Goal: Task Accomplishment & Management: Use online tool/utility

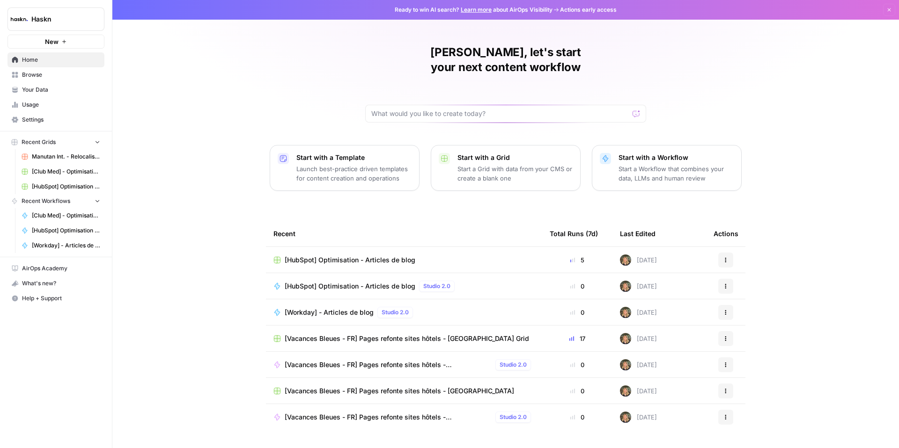
click at [29, 61] on span "Home" at bounding box center [61, 60] width 78 height 8
click at [413, 109] on input "text" at bounding box center [499, 113] width 257 height 9
type input "B"
click at [39, 74] on span "Browse" at bounding box center [61, 75] width 78 height 8
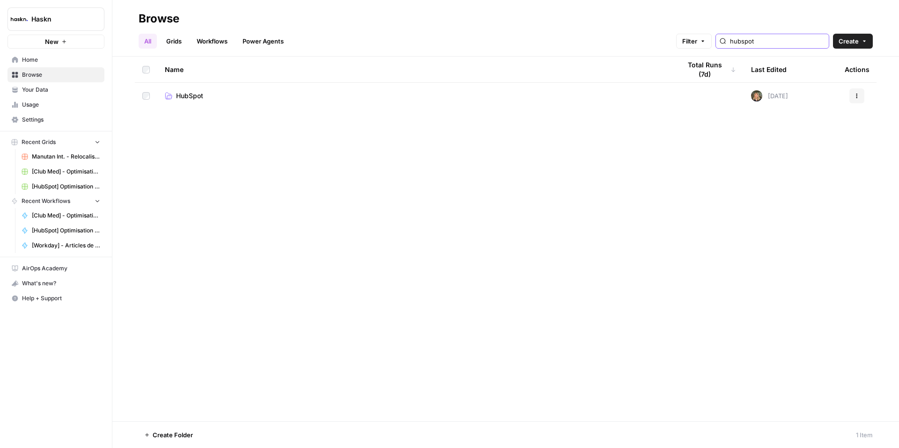
drag, startPoint x: 779, startPoint y: 37, endPoint x: 747, endPoint y: 35, distance: 31.5
click at [748, 35] on div "hubspot" at bounding box center [772, 41] width 114 height 15
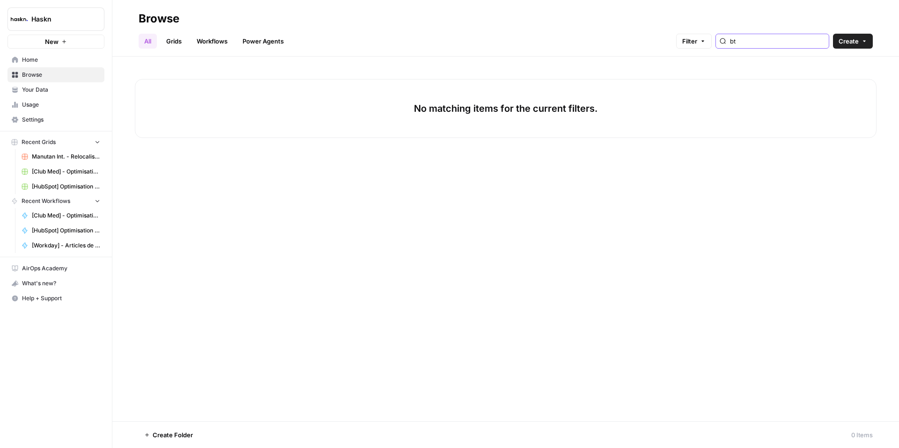
type input "b"
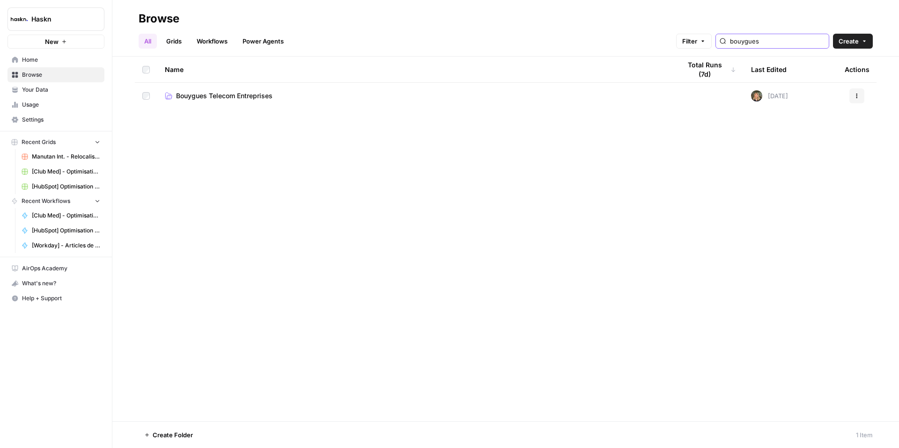
type input "bouygues"
click at [238, 96] on span "Bouygues Telecom Entreprises" at bounding box center [224, 95] width 96 height 9
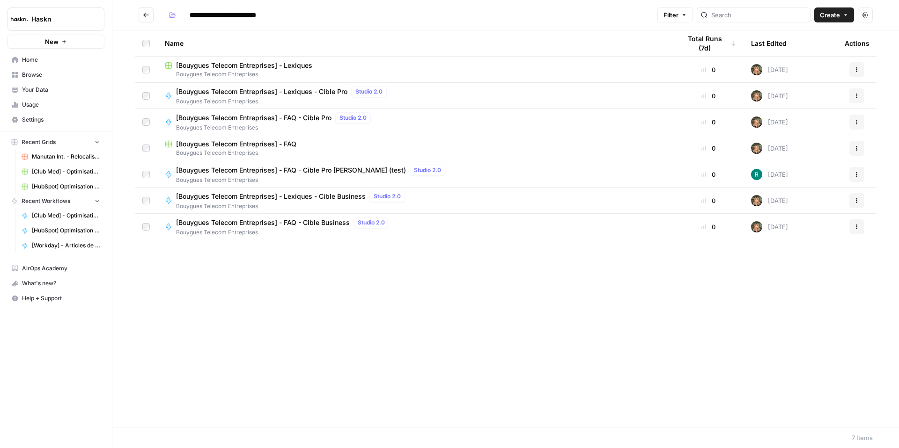
click at [296, 64] on span "[Bouygues Telecom Entreprises] - Lexiques" at bounding box center [244, 65] width 136 height 9
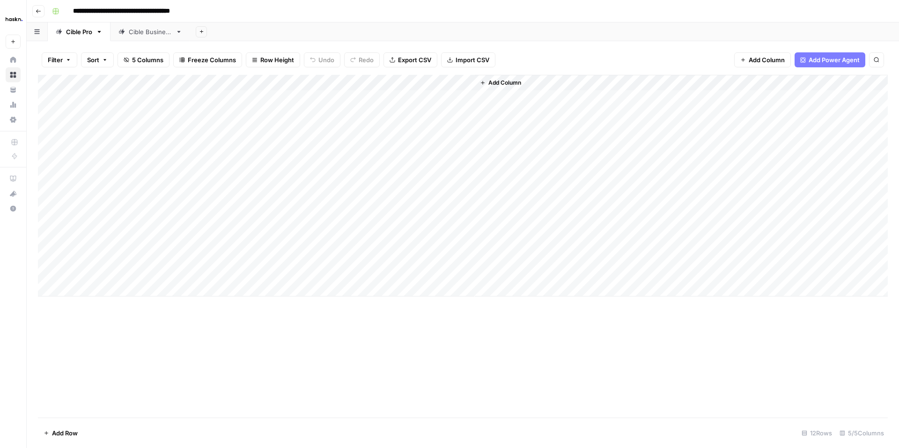
click at [82, 290] on div "Add Column" at bounding box center [463, 186] width 850 height 222
click at [79, 308] on div "Add Column" at bounding box center [463, 194] width 850 height 238
click at [81, 323] on div "Add Column" at bounding box center [463, 202] width 850 height 254
click at [93, 294] on div "Add Column" at bounding box center [463, 210] width 850 height 270
click at [165, 290] on div "Add Column" at bounding box center [463, 210] width 850 height 270
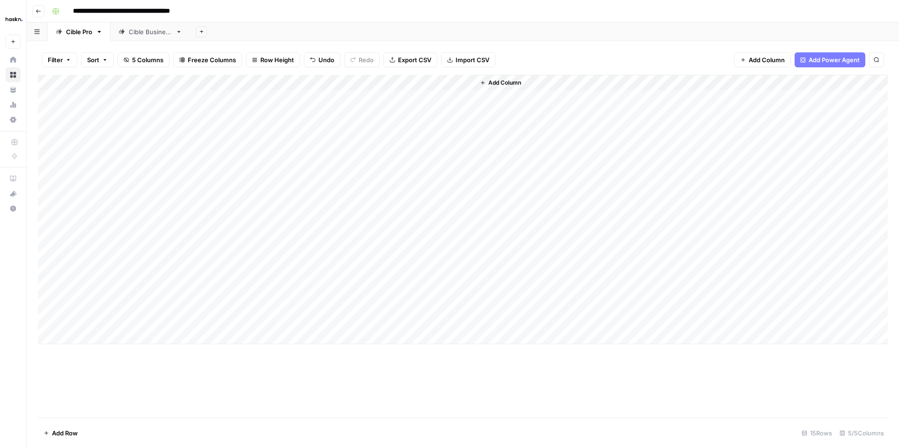
click at [231, 289] on div "Add Column" at bounding box center [463, 210] width 850 height 270
click at [348, 288] on div "Add Column" at bounding box center [463, 210] width 850 height 270
click at [106, 305] on div "Add Column" at bounding box center [463, 210] width 850 height 270
click at [245, 292] on div "Add Column" at bounding box center [463, 210] width 850 height 270
click at [240, 305] on div "Add Column" at bounding box center [463, 210] width 850 height 270
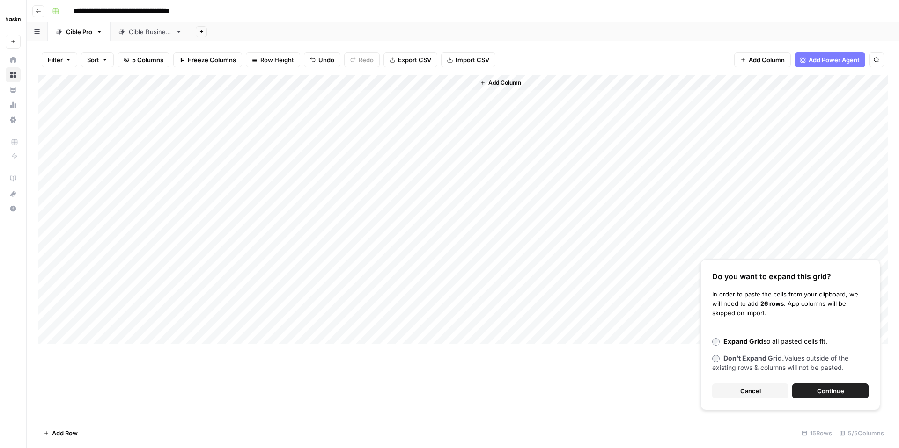
click at [743, 393] on span "Cancel" at bounding box center [750, 391] width 21 height 9
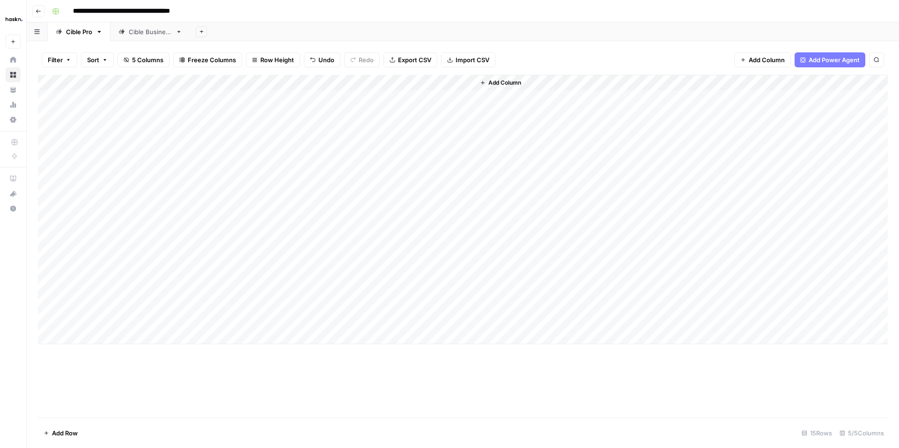
click at [251, 304] on div "Add Column" at bounding box center [463, 210] width 850 height 270
click at [251, 304] on textarea at bounding box center [296, 305] width 150 height 13
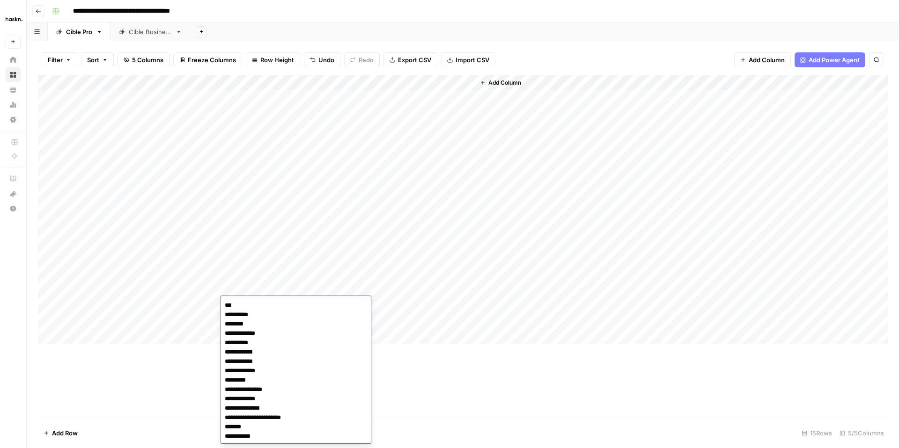
scroll to position [118, 0]
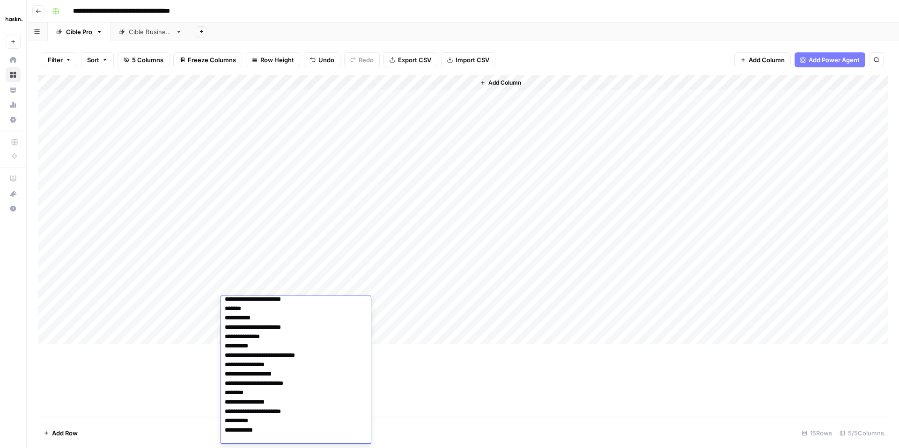
type textarea "**********"
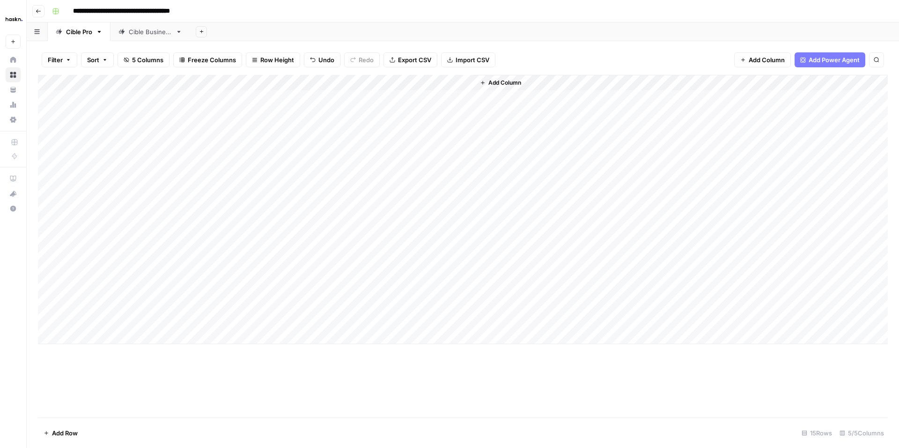
click at [102, 298] on div "Add Column" at bounding box center [463, 210] width 850 height 270
click at [96, 298] on div "Add Column" at bounding box center [463, 210] width 850 height 270
type textarea "***"
click at [170, 334] on div "Add Column" at bounding box center [463, 210] width 850 height 270
click at [173, 310] on div "Add Column" at bounding box center [463, 210] width 850 height 270
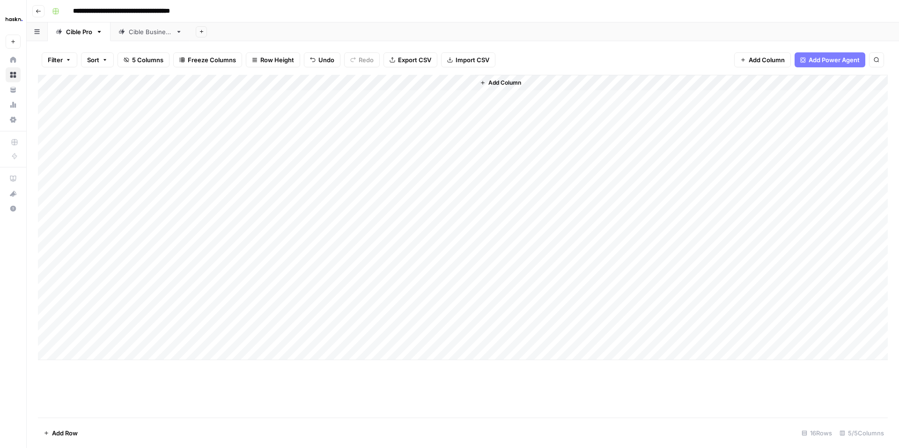
click at [345, 304] on div "Add Column" at bounding box center [463, 218] width 850 height 286
click at [106, 323] on div "Add Column" at bounding box center [463, 218] width 850 height 286
click at [107, 322] on div "Add Column" at bounding box center [463, 218] width 850 height 286
click at [206, 325] on div "Add Column" at bounding box center [463, 218] width 850 height 286
type textarea "**********"
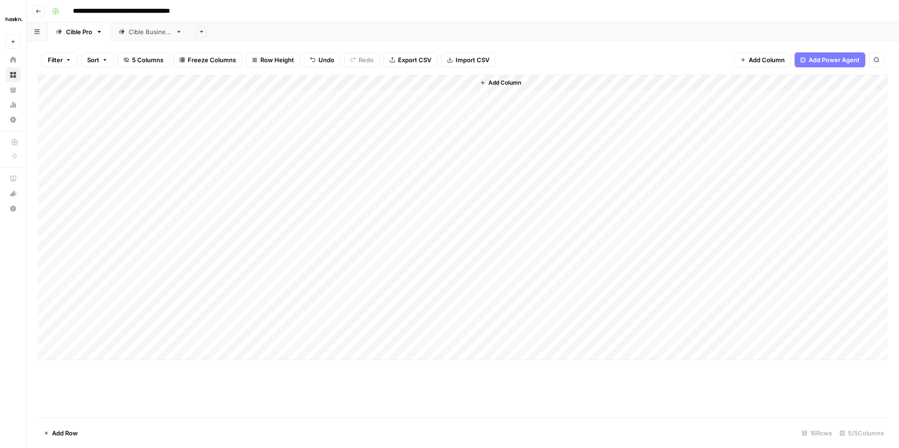
drag, startPoint x: 277, startPoint y: 351, endPoint x: 275, endPoint y: 330, distance: 21.1
click at [277, 351] on div "Add Column" at bounding box center [463, 218] width 850 height 286
click at [273, 316] on div "Add Column" at bounding box center [463, 225] width 850 height 301
click at [250, 306] on div "Add Column" at bounding box center [463, 225] width 850 height 301
click at [244, 322] on div "Add Column" at bounding box center [463, 225] width 850 height 301
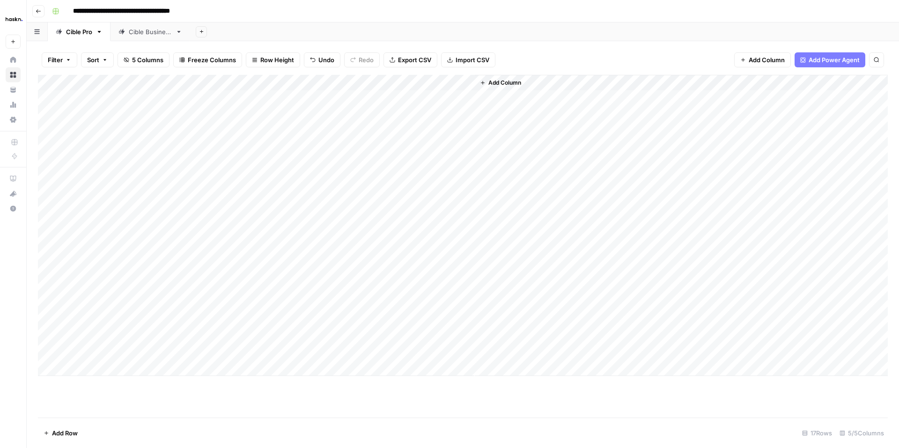
click at [244, 322] on div "Add Column" at bounding box center [463, 225] width 850 height 301
click at [243, 322] on textarea at bounding box center [296, 321] width 150 height 13
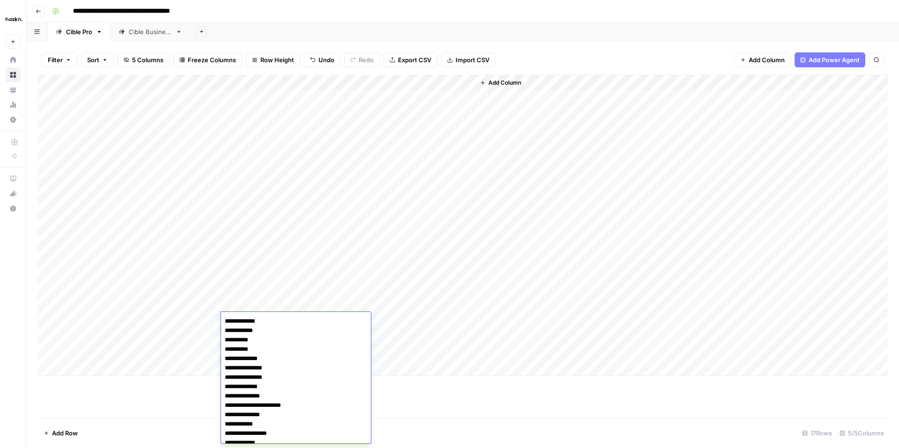
scroll to position [340, 0]
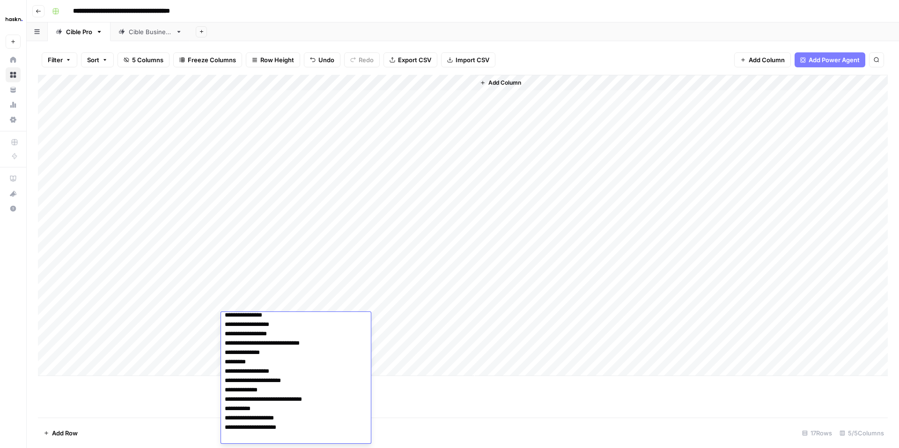
type textarea "**********"
click at [204, 364] on div "Add Column" at bounding box center [463, 225] width 850 height 301
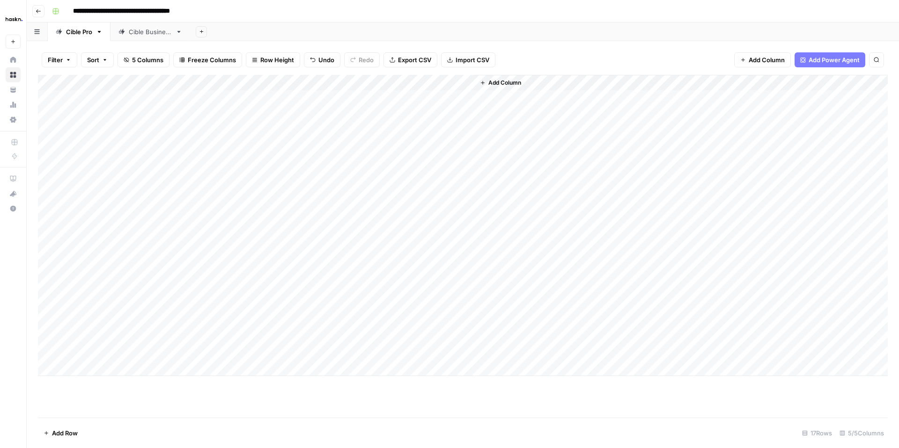
scroll to position [0, 0]
click at [284, 305] on div "Add Column" at bounding box center [463, 233] width 850 height 317
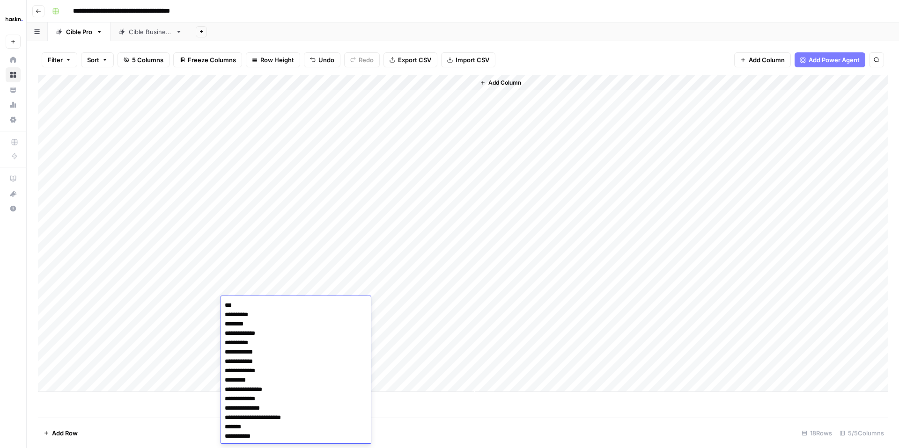
scroll to position [112, 0]
click at [279, 337] on textarea "**********" at bounding box center [296, 315] width 150 height 257
click at [513, 369] on div "Add Column" at bounding box center [681, 233] width 413 height 317
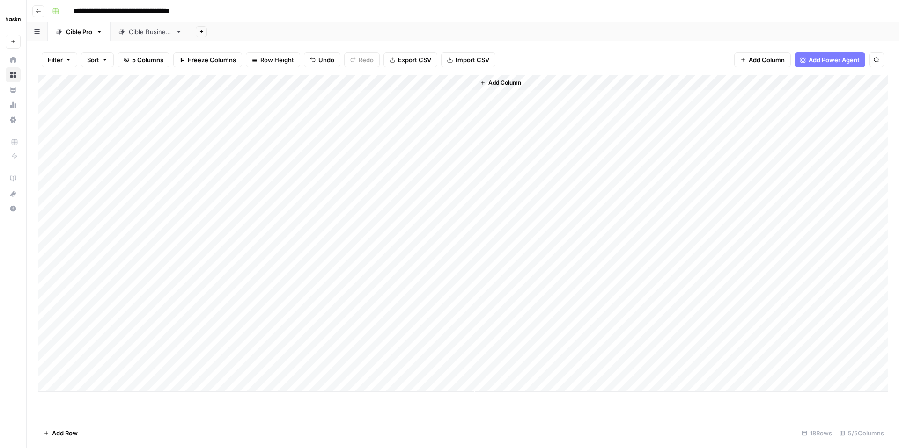
click at [345, 321] on div "Add Column" at bounding box center [463, 233] width 850 height 317
click at [43, 369] on div "Add Column" at bounding box center [463, 233] width 850 height 317
click at [45, 351] on div "Add Column" at bounding box center [463, 233] width 850 height 317
click at [47, 338] on div "Add Column" at bounding box center [463, 233] width 850 height 317
click at [64, 434] on span "Delete 3 Rows" at bounding box center [65, 433] width 42 height 9
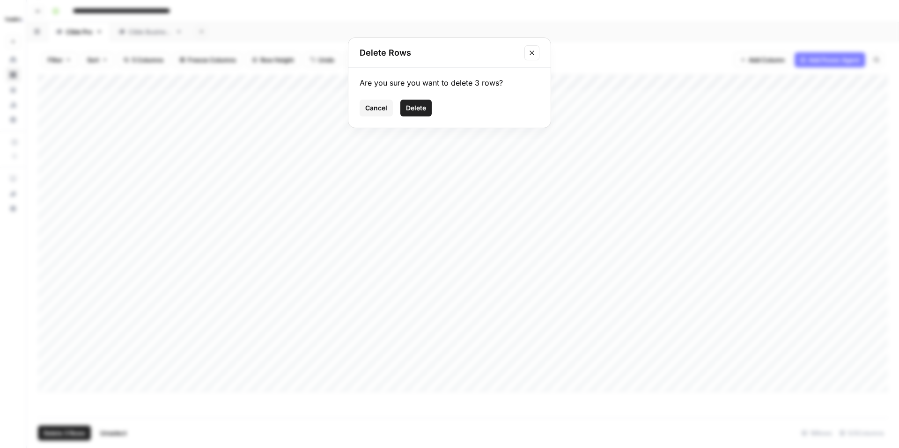
click at [411, 109] on span "Delete" at bounding box center [416, 107] width 20 height 9
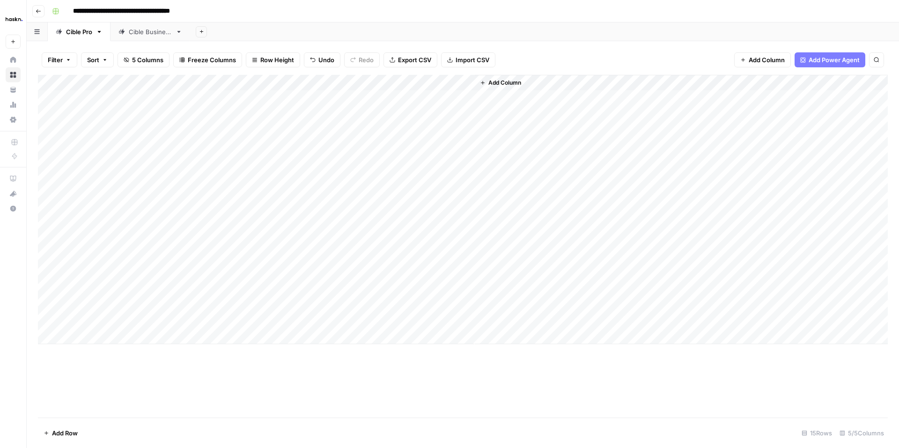
click at [411, 289] on div "Add Column" at bounding box center [463, 210] width 850 height 270
click at [411, 289] on div at bounding box center [433, 288] width 86 height 17
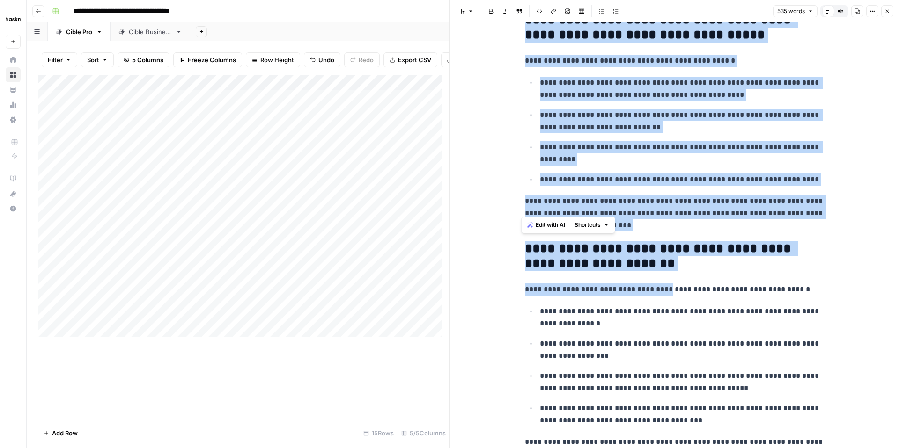
scroll to position [653, 0]
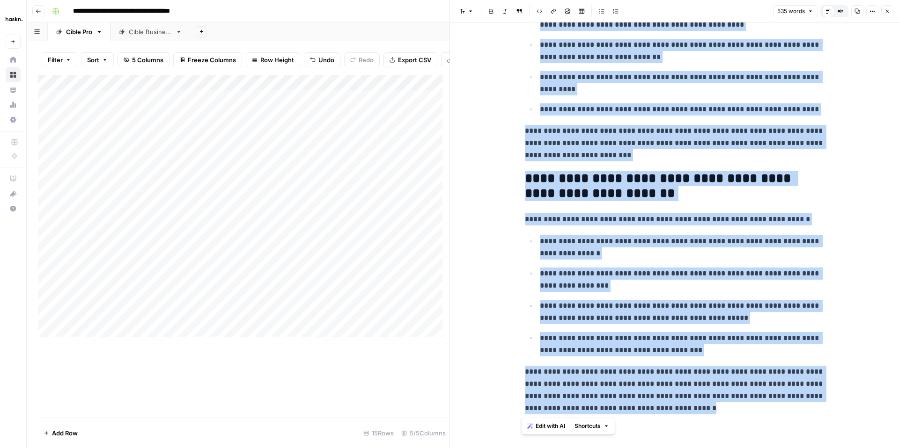
drag, startPoint x: 520, startPoint y: 49, endPoint x: 696, endPoint y: 407, distance: 398.6
copy div "**********"
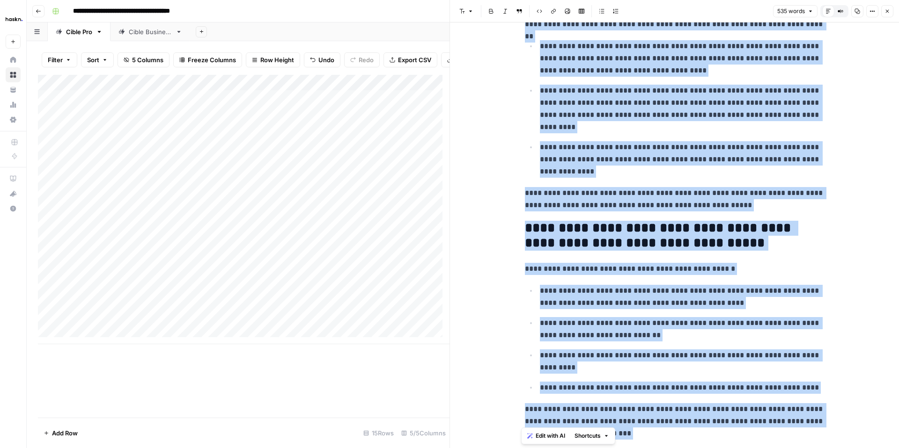
scroll to position [375, 0]
click at [175, 310] on div "Add Column" at bounding box center [244, 210] width 412 height 270
click at [888, 10] on icon "button" at bounding box center [887, 11] width 3 height 3
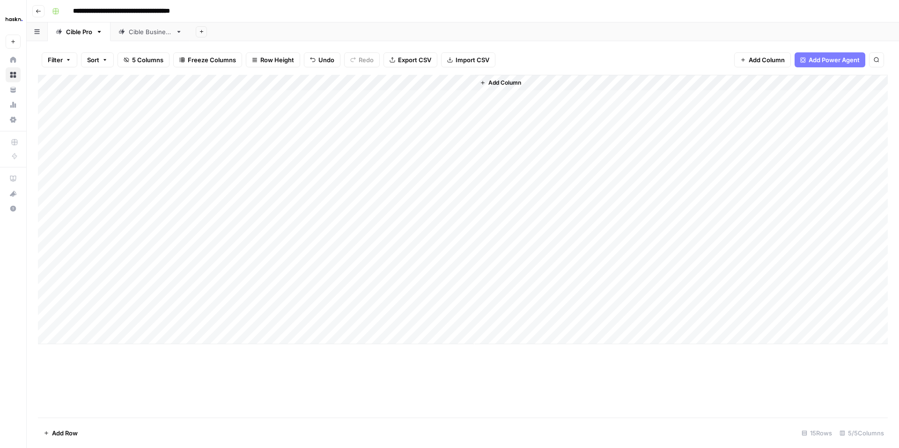
click at [425, 309] on div "Add Column" at bounding box center [463, 210] width 850 height 270
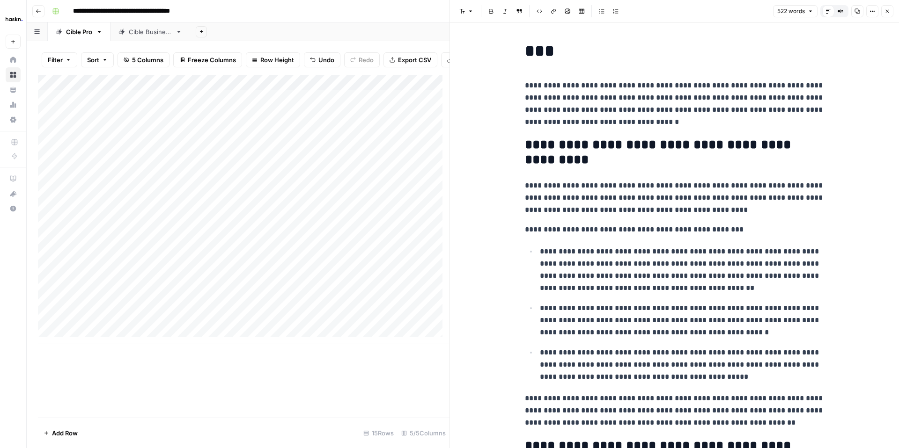
click at [688, 127] on p "**********" at bounding box center [675, 104] width 300 height 49
copy div "**********"
drag, startPoint x: 884, startPoint y: 15, endPoint x: 877, endPoint y: 19, distance: 8.2
click at [884, 15] on button "Close" at bounding box center [887, 11] width 12 height 12
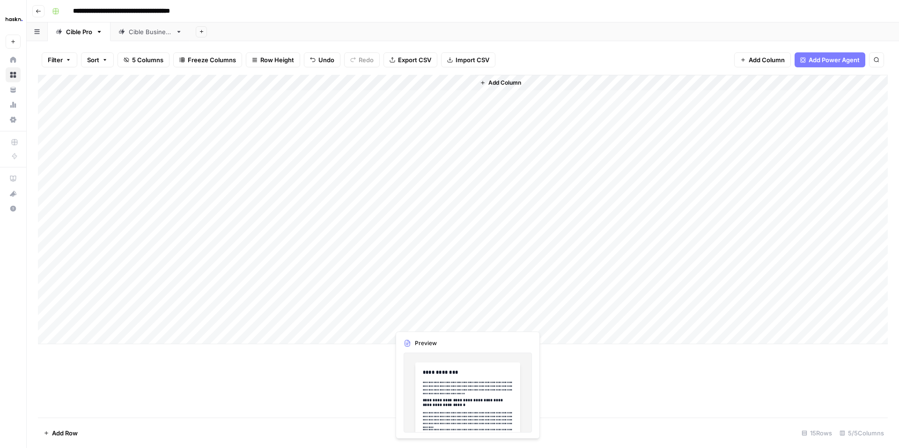
click at [412, 327] on div "Add Column" at bounding box center [463, 210] width 850 height 270
click at [411, 323] on div "Add Column" at bounding box center [463, 210] width 850 height 270
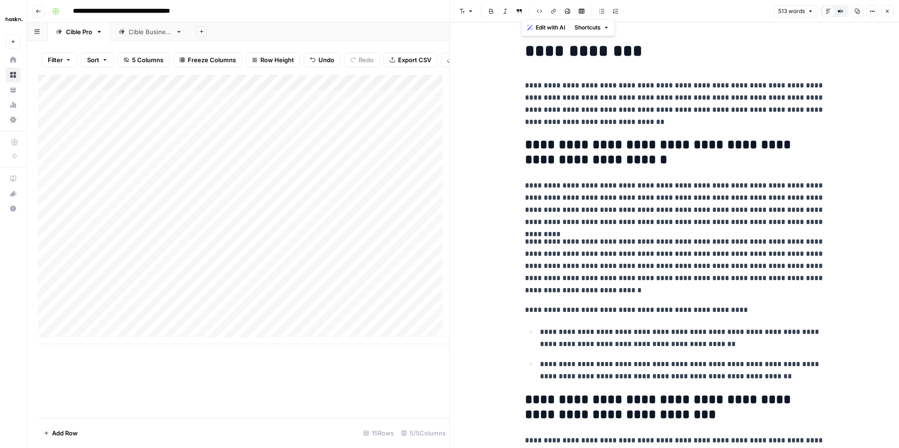
drag, startPoint x: 686, startPoint y: 412, endPoint x: 525, endPoint y: 46, distance: 399.5
copy div "**********"
click at [886, 12] on icon "button" at bounding box center [887, 11] width 3 height 3
